Goal: Information Seeking & Learning: Check status

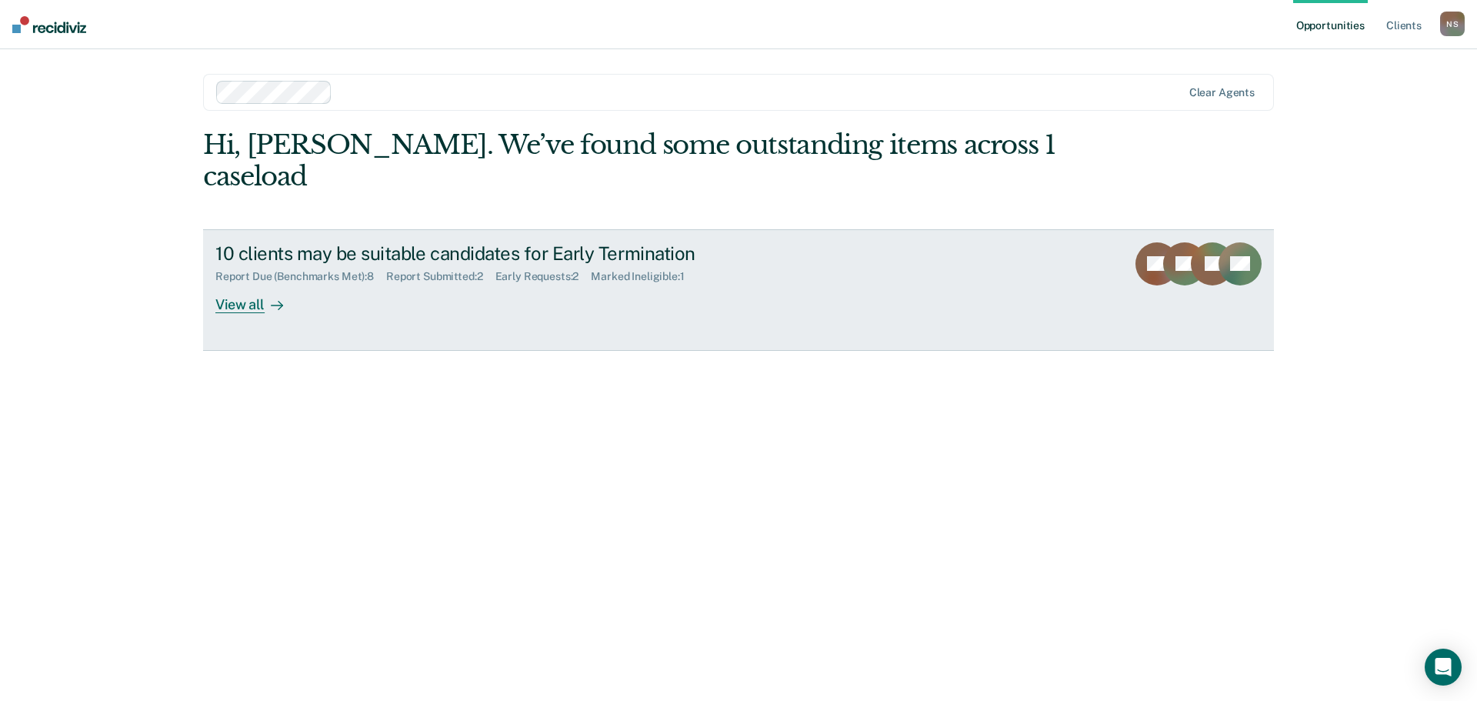
click at [286, 283] on div "View all" at bounding box center [258, 298] width 86 height 30
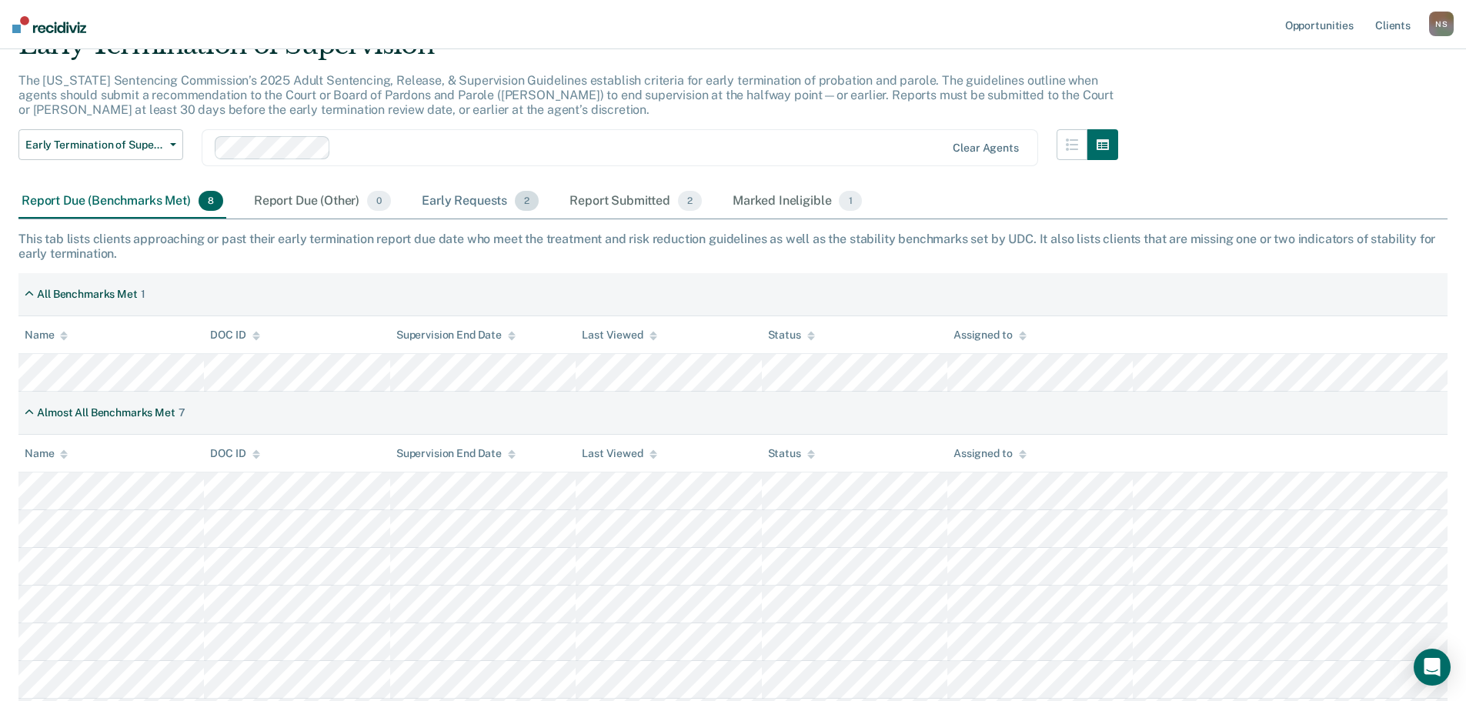
scroll to position [112, 0]
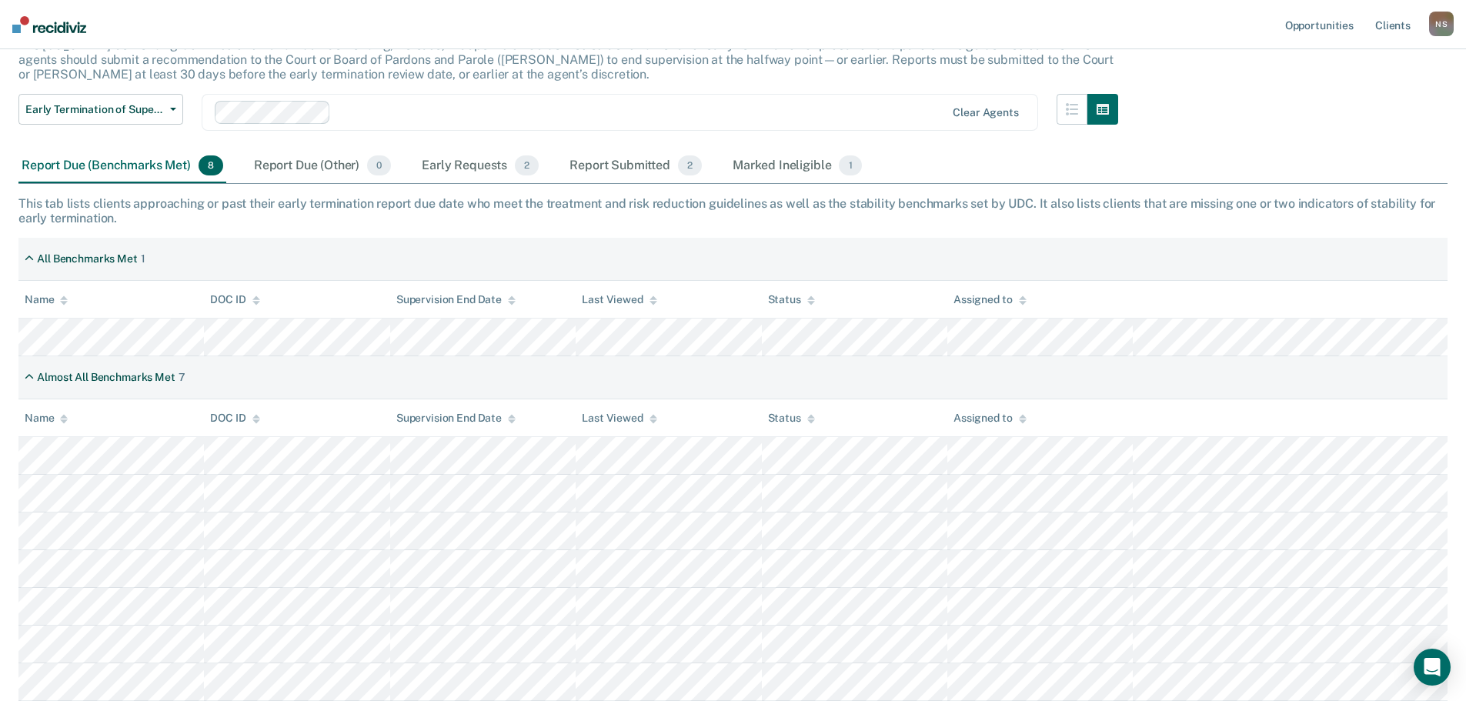
click at [488, 177] on div "Early Requests 2" at bounding box center [480, 166] width 123 height 34
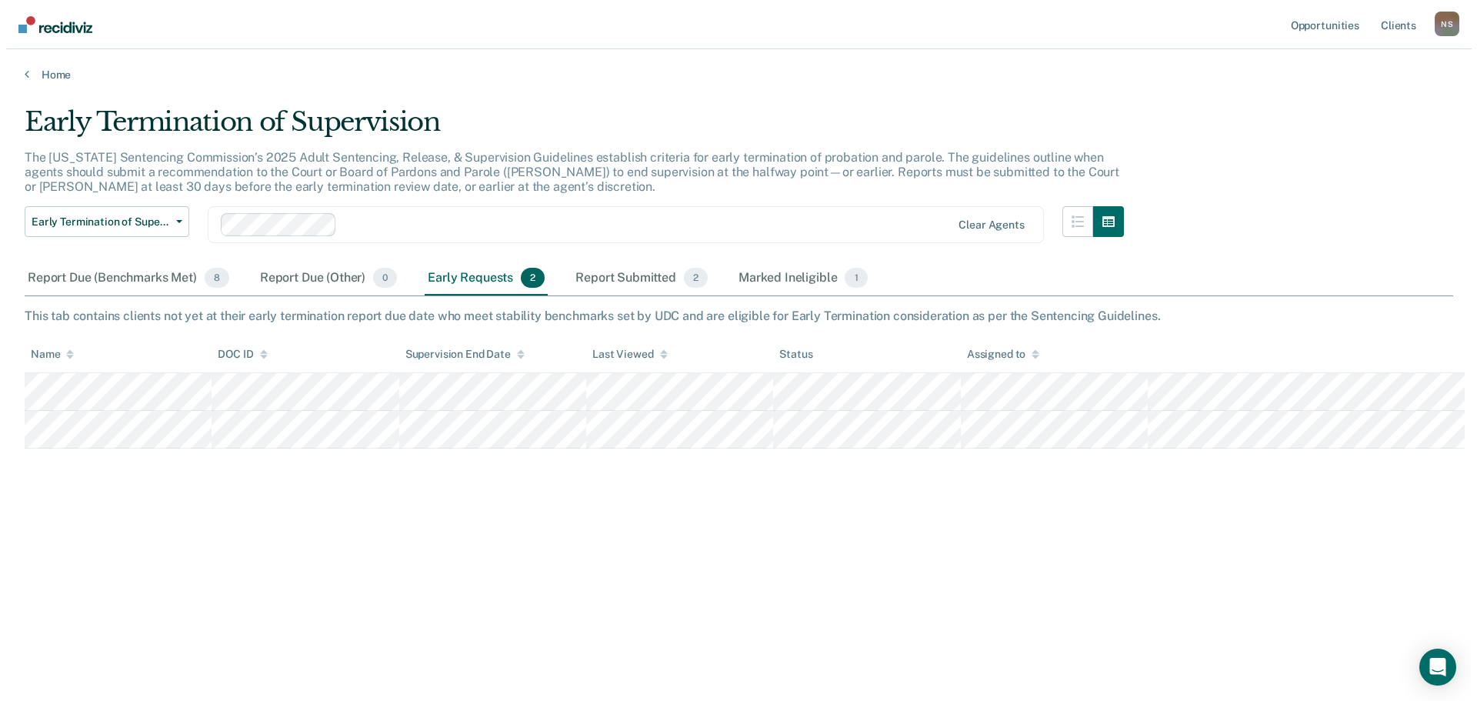
scroll to position [0, 0]
